Goal: Transaction & Acquisition: Purchase product/service

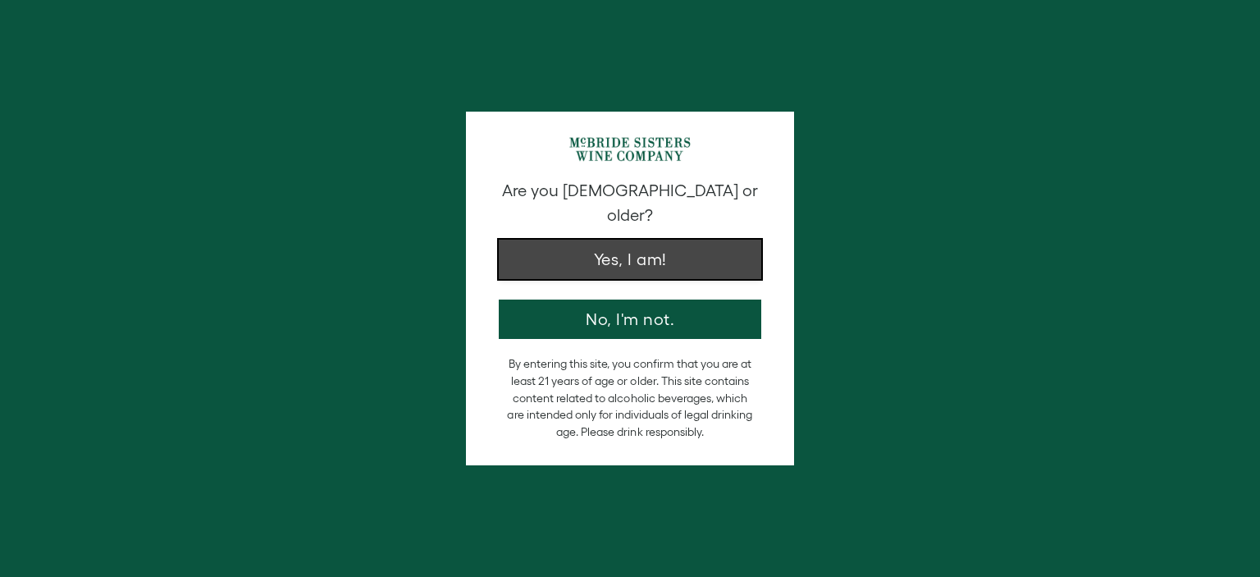
click at [622, 239] on button "Yes, I am!" at bounding box center [630, 258] width 262 height 39
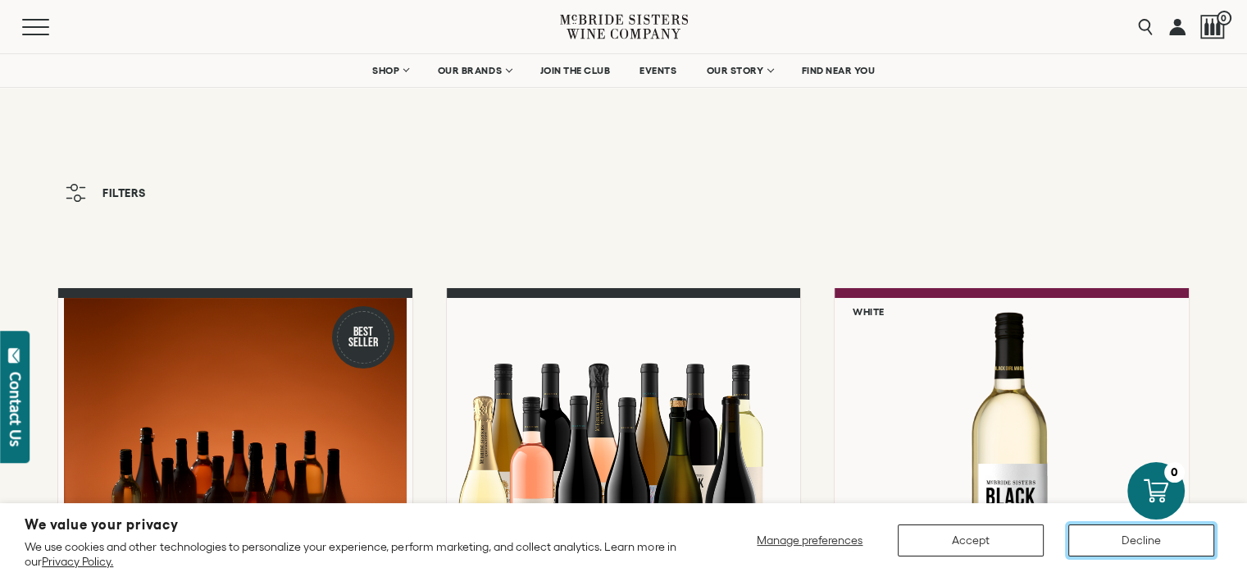
click at [1112, 554] on button "Decline" at bounding box center [1142, 540] width 146 height 32
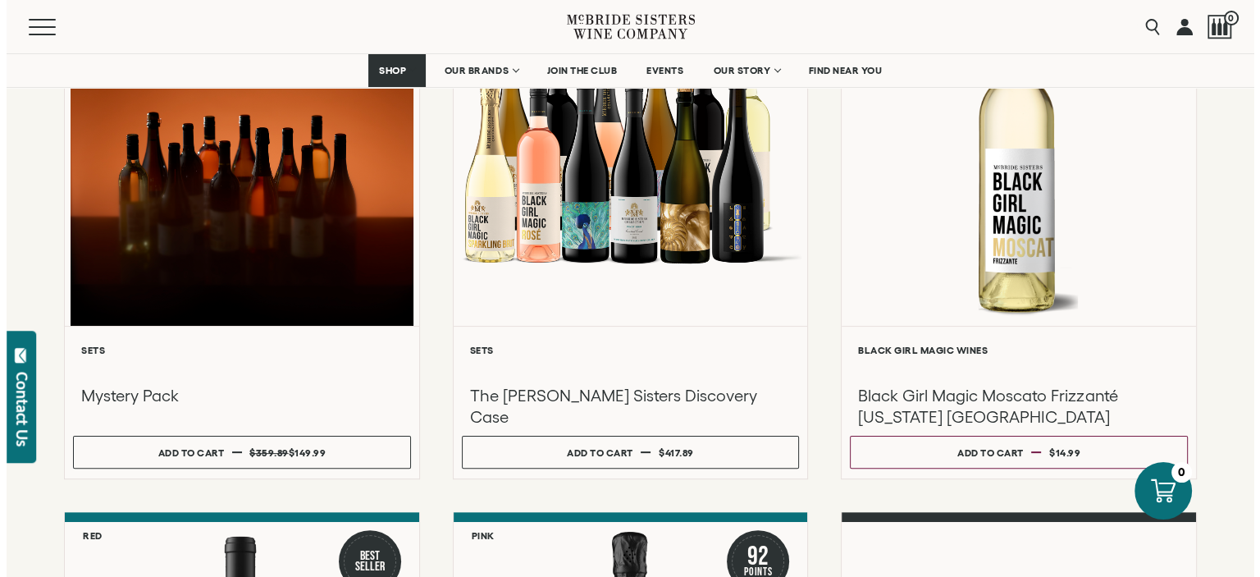
scroll to position [328, 0]
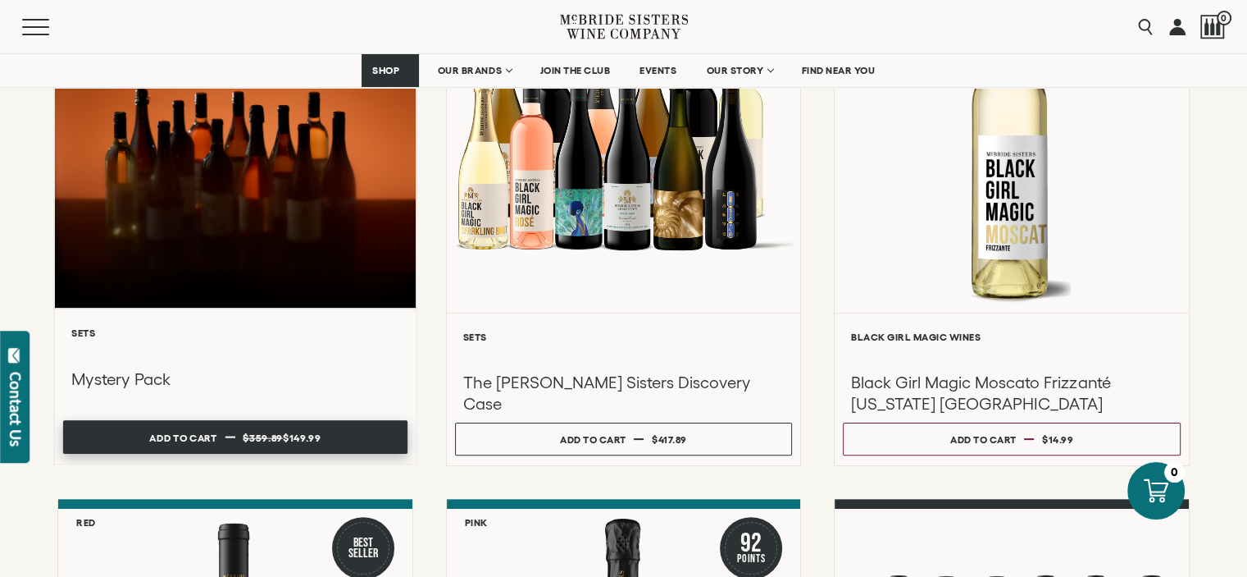
click at [312, 432] on span "$149.99" at bounding box center [302, 436] width 38 height 11
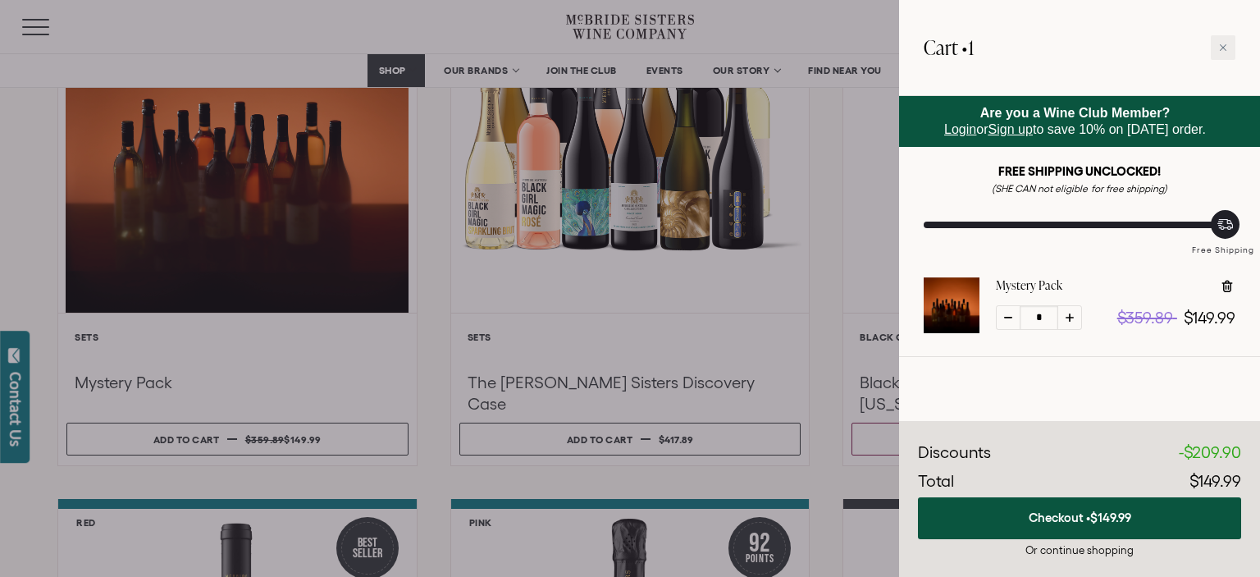
click at [1072, 313] on icon at bounding box center [1069, 317] width 8 height 8
type input "*"
click at [1072, 313] on icon at bounding box center [1069, 317] width 8 height 8
type input "*"
